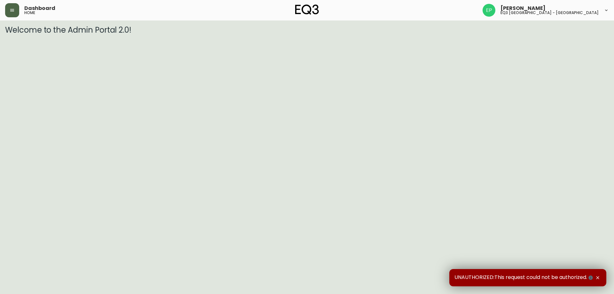
click at [12, 14] on button "button" at bounding box center [12, 10] width 14 height 14
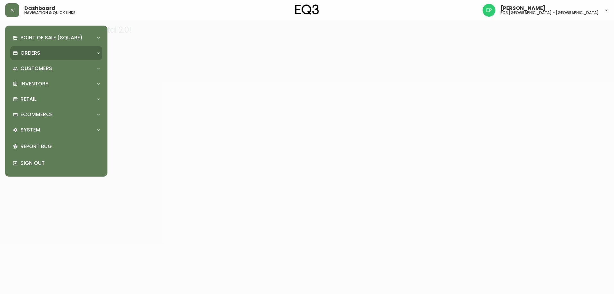
click at [46, 50] on div "Orders" at bounding box center [53, 53] width 81 height 7
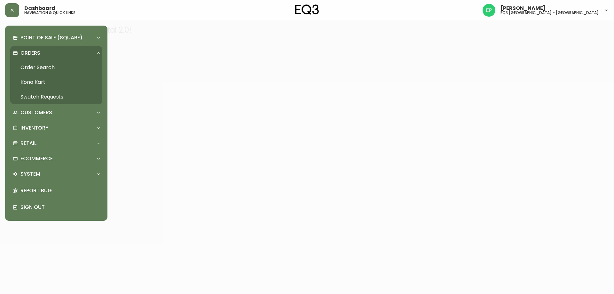
click at [77, 67] on link "Order Search" at bounding box center [56, 67] width 92 height 15
